Goal: Entertainment & Leisure: Consume media (video, audio)

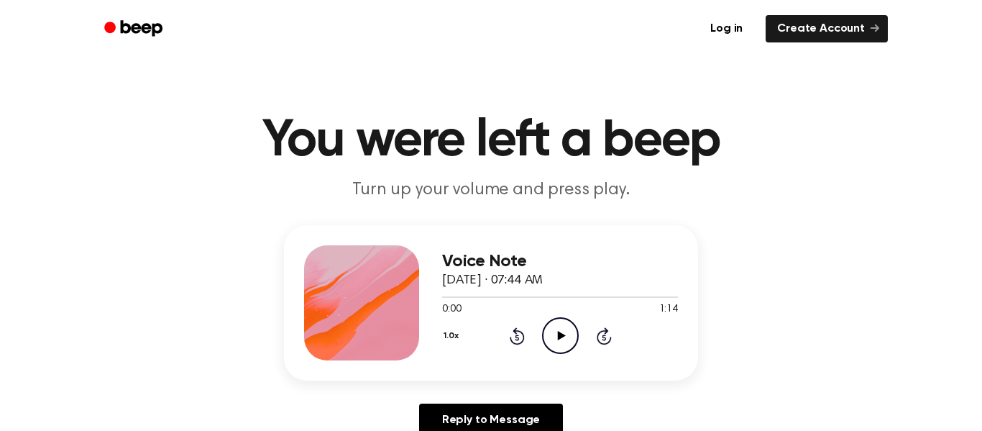
click at [560, 346] on icon "Play Audio" at bounding box center [560, 335] width 37 height 37
click at [566, 341] on icon "Play Audio" at bounding box center [560, 335] width 37 height 37
click at [556, 345] on icon "Play Audio" at bounding box center [560, 335] width 37 height 37
click at [563, 330] on icon "Play Audio" at bounding box center [560, 335] width 37 height 37
click at [326, 24] on ul "Log in Create Account" at bounding box center [537, 28] width 701 height 33
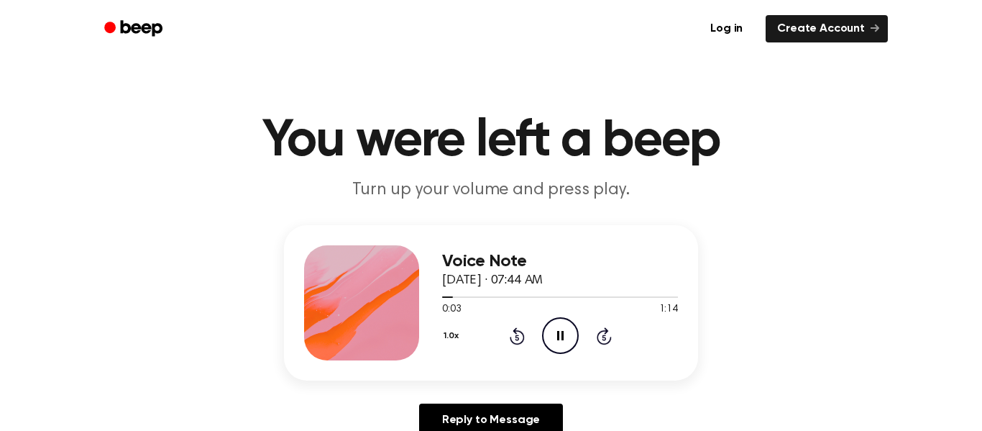
click at [783, 290] on div "Voice Note [DATE] · 07:44 AM 0:03 1:14 Your browser does not support the [objec…" at bounding box center [490, 336] width 947 height 223
